Goal: Register for event/course

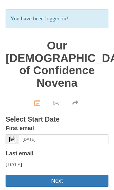
scroll to position [26, 0]
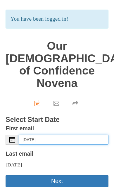
click at [71, 139] on input "Sunday, October 12th" at bounding box center [63, 140] width 89 height 10
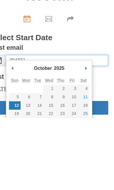
click at [91, 135] on input "Sunday, October 12th" at bounding box center [63, 140] width 89 height 10
click at [87, 116] on h3 "Select Start Date" at bounding box center [57, 120] width 102 height 8
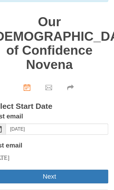
scroll to position [52, 0]
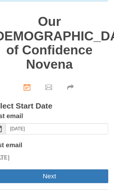
click at [67, 149] on button "Next" at bounding box center [57, 155] width 102 height 12
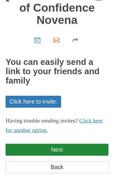
scroll to position [56, 0]
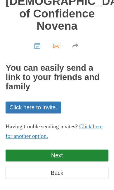
click at [88, 151] on link "Next" at bounding box center [57, 156] width 102 height 12
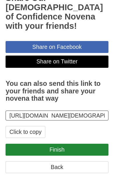
scroll to position [128, 0]
click at [89, 148] on link "Finish" at bounding box center [57, 150] width 102 height 12
